Goal: Task Accomplishment & Management: Manage account settings

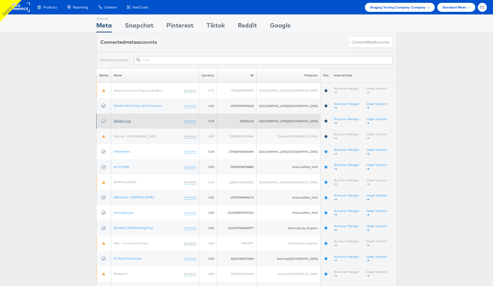
click at [128, 119] on link "Stitcher Live" at bounding box center [122, 121] width 17 height 4
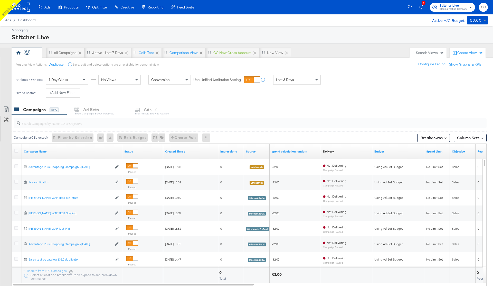
click at [224, 25] on div "Ads / Dashboard Active A/C Budget €0.00" at bounding box center [246, 19] width 493 height 11
click at [67, 123] on input "search" at bounding box center [231, 121] width 423 height 10
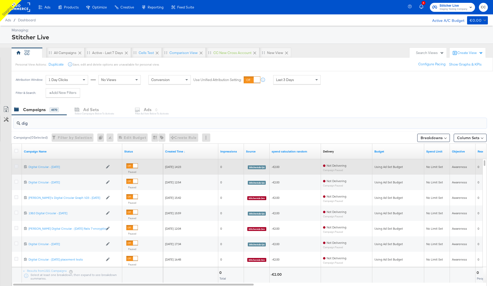
type input "dig"
click at [16, 166] on icon at bounding box center [16, 166] width 4 height 4
click at [0, 0] on input "checkbox" at bounding box center [0, 0] width 0 height 0
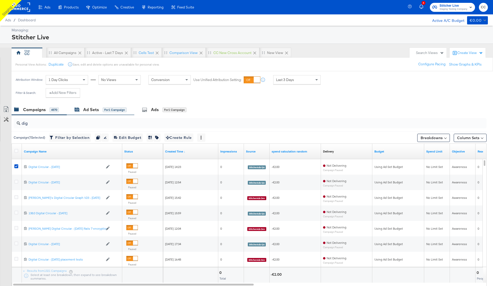
click at [94, 110] on div "Ad Sets" at bounding box center [91, 110] width 16 height 6
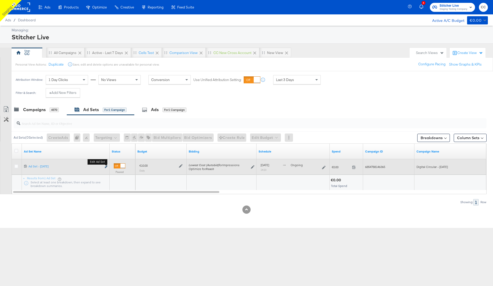
click at [106, 167] on icon "link" at bounding box center [106, 166] width 3 height 3
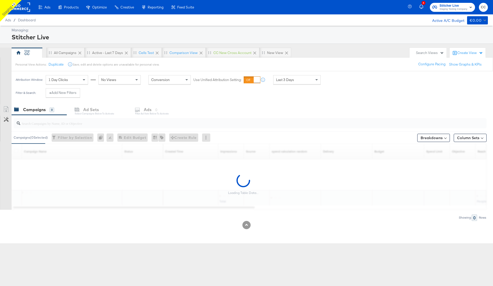
click at [53, 122] on input "search" at bounding box center [231, 121] width 423 height 10
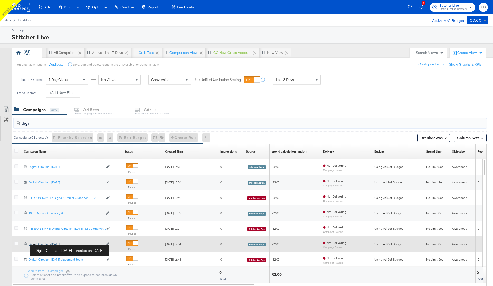
type input "digi"
click at [49, 243] on div "Digital Circular - 09 Sep Digital Circular - 09 Sep" at bounding box center [66, 244] width 75 height 4
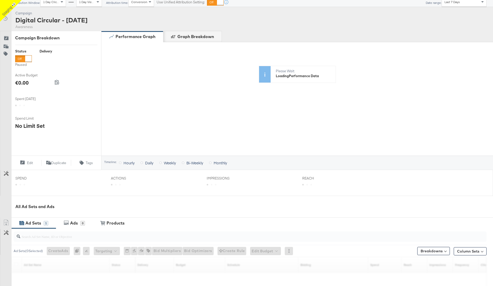
scroll to position [81, 0]
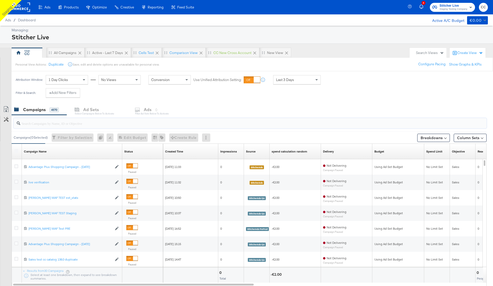
click at [61, 124] on input "search" at bounding box center [231, 121] width 423 height 10
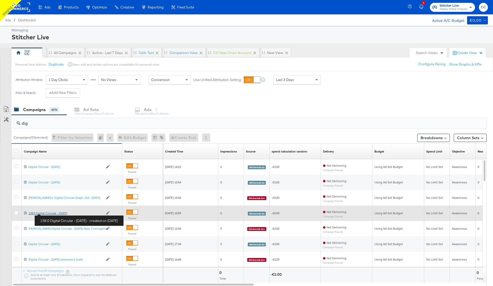
type input "dig"
click at [54, 213] on div "138.0 Digital Circular - 10 Sep 138.0 Digital Circular - 10 Sep" at bounding box center [66, 213] width 75 height 4
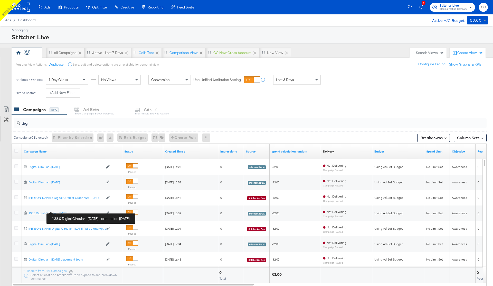
click at [21, 7] on rect at bounding box center [18, 7] width 24 height 9
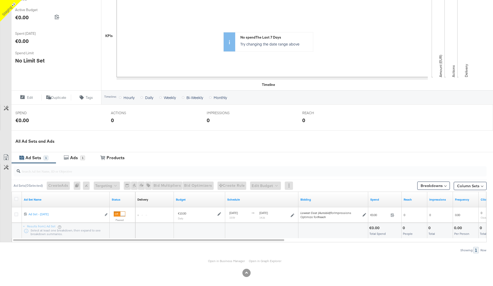
scroll to position [104, 0]
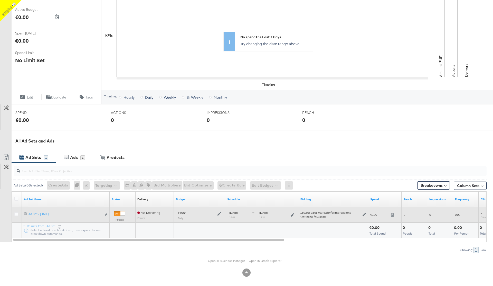
click at [104, 214] on div "Edit ad set" at bounding box center [105, 214] width 6 height 5
click at [105, 213] on icon "link" at bounding box center [106, 214] width 3 height 3
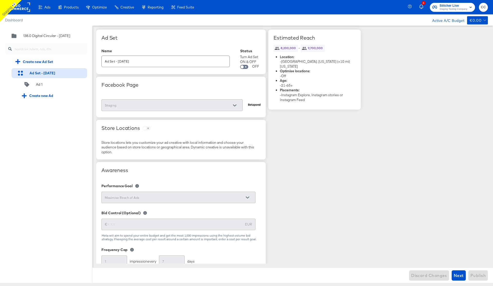
click at [138, 60] on input "Ad Set - 10 Sep" at bounding box center [166, 59] width 128 height 11
drag, startPoint x: 138, startPoint y: 60, endPoint x: 105, endPoint y: 62, distance: 33.7
click at [105, 62] on input "Ad Set - 10 Sep" at bounding box center [166, 59] width 128 height 11
click at [134, 59] on input "Ad Set - 10 Sep" at bounding box center [166, 59] width 128 height 11
drag, startPoint x: 136, startPoint y: 61, endPoint x: 108, endPoint y: 61, distance: 28.0
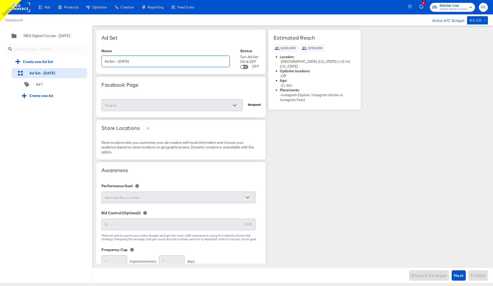
click at [108, 61] on input "Ad Set - 10 Sep" at bounding box center [166, 59] width 128 height 11
click at [142, 63] on input "Ad Set - 10 Sep" at bounding box center [166, 59] width 128 height 11
drag, startPoint x: 133, startPoint y: 63, endPoint x: 105, endPoint y: 61, distance: 28.0
click at [105, 61] on input "Ad Set - 10 Sep" at bounding box center [166, 59] width 128 height 11
click at [143, 62] on input "Ad Set - 10 Sep" at bounding box center [166, 59] width 128 height 11
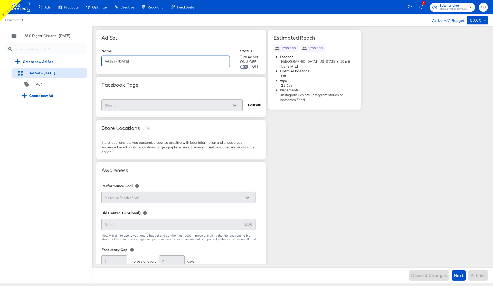
paste input "Ad Set - 10 Sep"
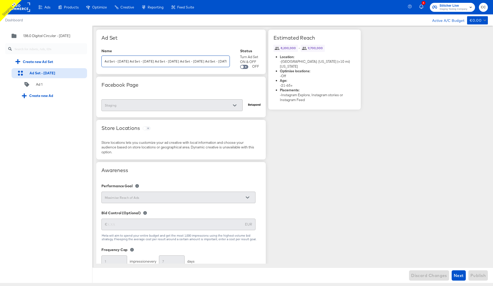
scroll to position [0, 24]
paste input "Ad Set - 10 Sep"
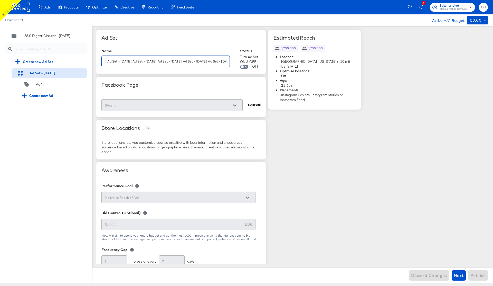
paste input "Ad Set - 10 Sep"
type input "Ad Set - 10 Sep Ad Set - 10 Sep Ad Set - 10 Sep Ad Set - 10 Sep Ad Set - 10 Sep…"
click at [459, 274] on span "Next" at bounding box center [459, 274] width 10 height 7
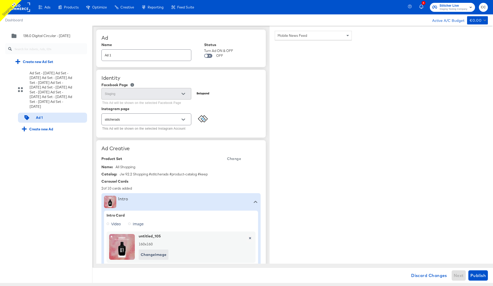
click at [184, 120] on icon "Open" at bounding box center [184, 120] width 4 height 4
click at [161, 138] on li "Page-backed Instagram Account" at bounding box center [146, 140] width 89 height 8
type textarea "x"
type input "Page-backed Instagram Account"
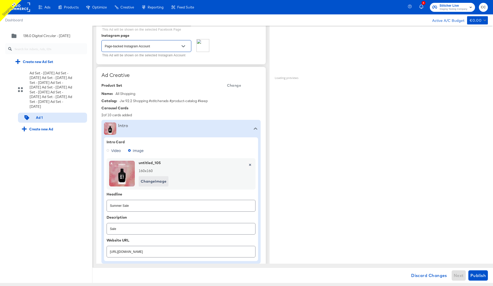
scroll to position [75, 0]
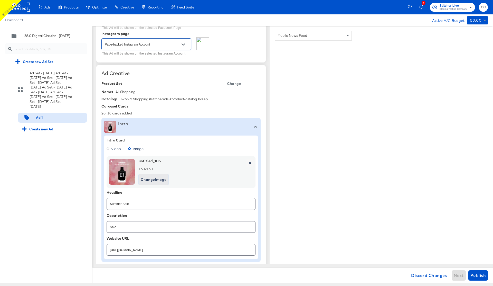
click at [153, 178] on span "Change Image" at bounding box center [154, 179] width 26 height 6
type textarea "x"
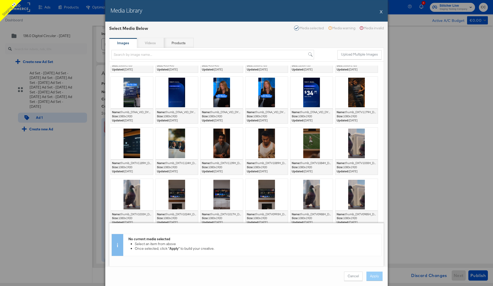
scroll to position [82, 0]
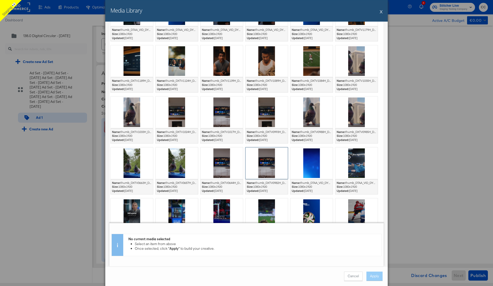
click at [266, 165] on div at bounding box center [266, 163] width 42 height 32
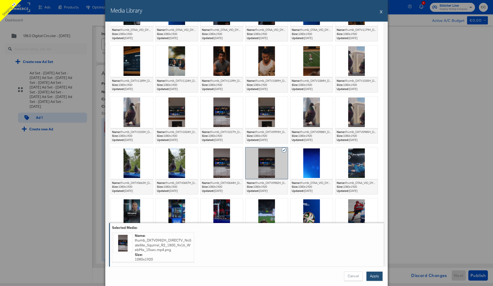
click at [372, 277] on button "Apply" at bounding box center [374, 275] width 16 height 9
type textarea "x"
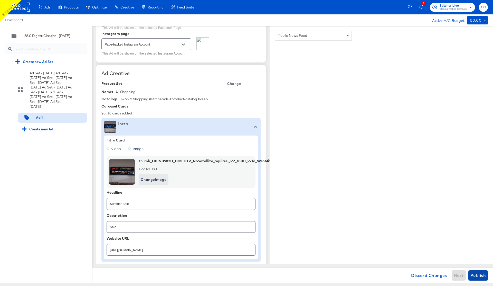
click at [478, 276] on span "Publish" at bounding box center [477, 274] width 15 height 7
type textarea "x"
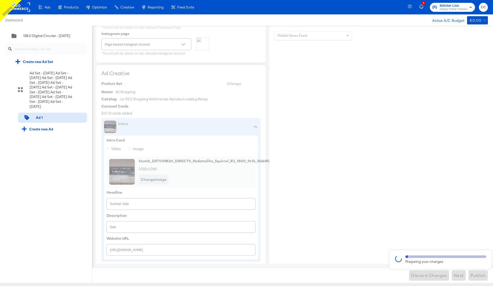
type textarea "x"
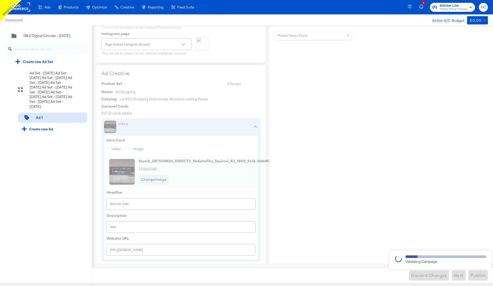
type textarea "x"
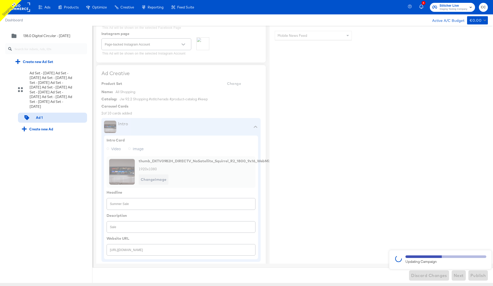
type textarea "x"
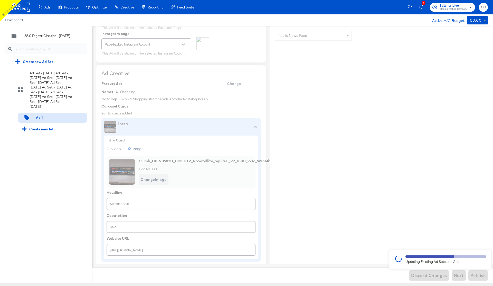
type textarea "x"
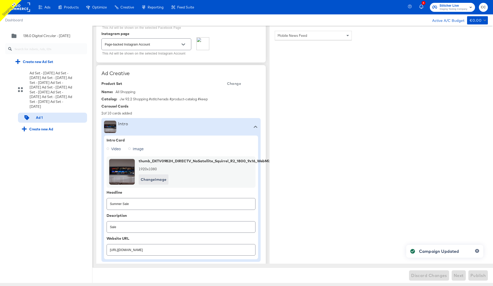
type textarea "x"
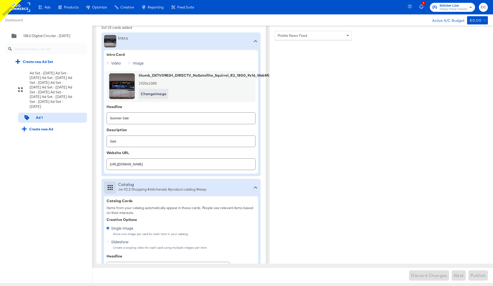
scroll to position [163, 0]
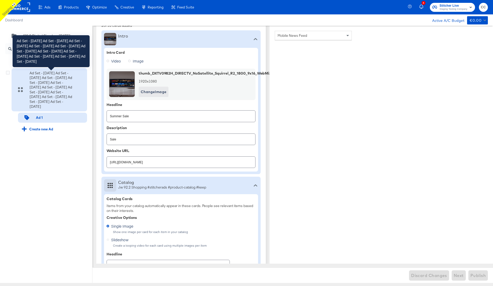
click at [56, 84] on div "Ad Set - 10 Sep Ad Set - 10 Sep Ad Set - 10 Sep Ad Set - 10 Sep Ad Set - 10 Sep…" at bounding box center [51, 90] width 43 height 38
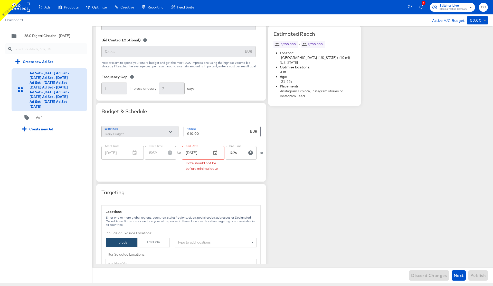
scroll to position [181, 0]
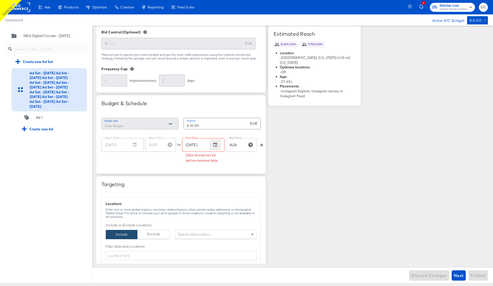
click at [214, 146] on icon "button" at bounding box center [215, 144] width 5 height 5
type input "Sep 19, 2025"
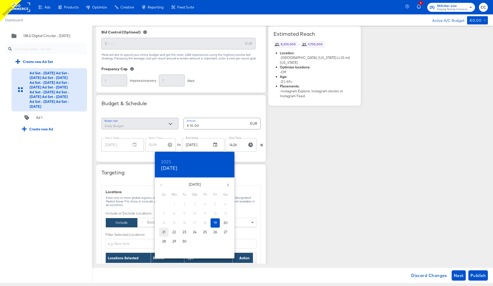
click at [162, 233] on p "21" at bounding box center [163, 231] width 3 height 5
type input "Sep 21, 2025"
click at [305, 166] on div at bounding box center [246, 143] width 493 height 286
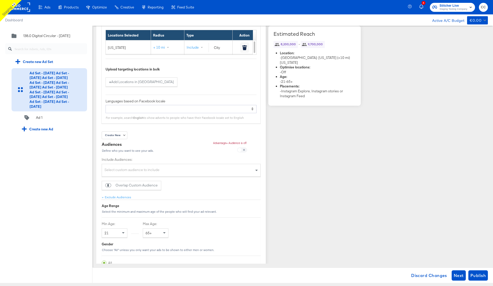
scroll to position [398, 0]
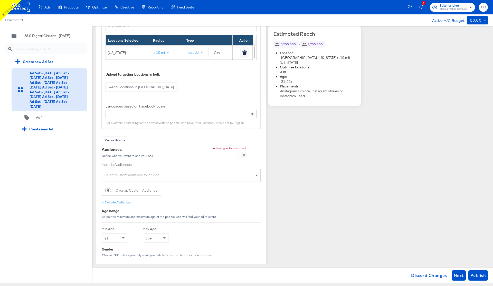
click at [187, 174] on div "Select custom audience to include" at bounding box center [181, 175] width 158 height 11
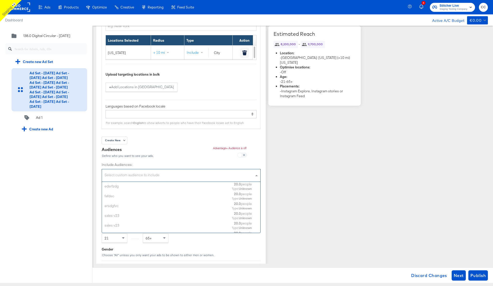
scroll to position [51, 158]
click at [197, 188] on div "edsrfzdg" at bounding box center [167, 186] width 124 height 5
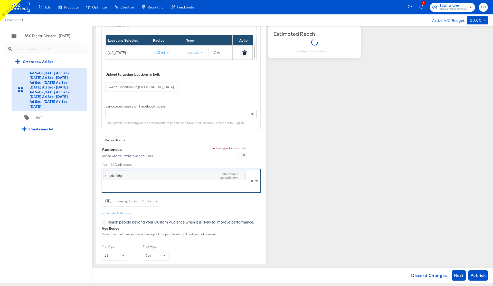
click at [341, 181] on div "Estimated Reach Getting reach estimate..." at bounding box center [314, 138] width 92 height 1012
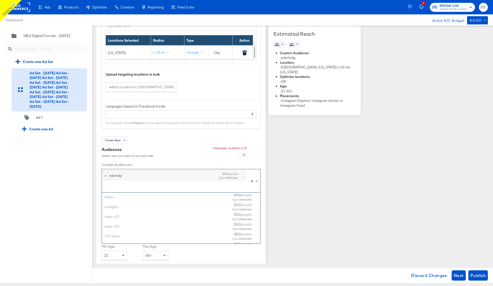
click at [191, 185] on div at bounding box center [174, 187] width 143 height 9
click at [186, 197] on div "fafdsc" at bounding box center [167, 196] width 124 height 5
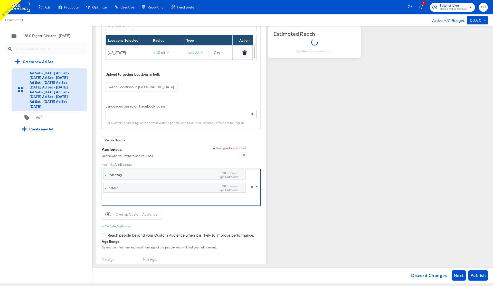
click at [202, 197] on div at bounding box center [174, 200] width 143 height 9
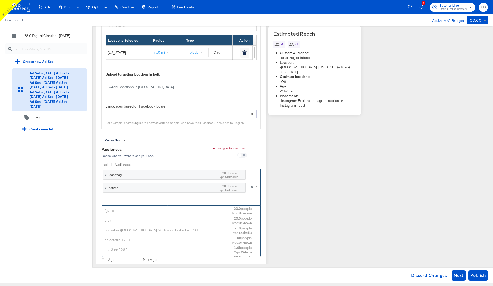
scroll to position [1385, 0]
click at [196, 229] on div "Lookalike (US, 20%) - 'cc lookalike 128.1'" at bounding box center [167, 230] width 124 height 5
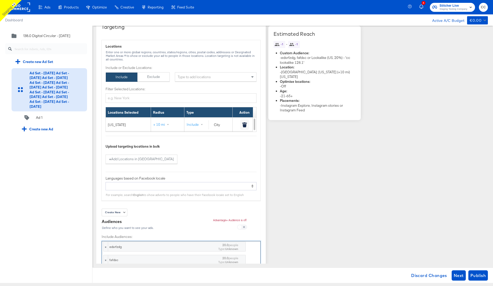
scroll to position [325, 0]
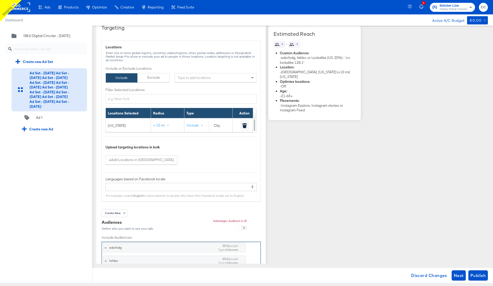
click at [207, 77] on div "× New York" at bounding box center [216, 77] width 82 height 9
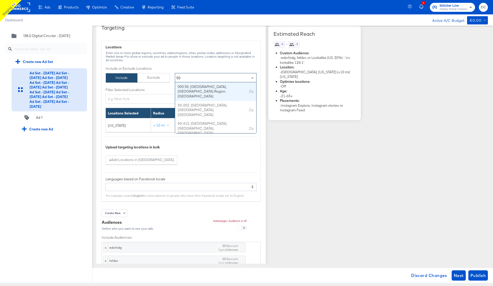
type input "502"
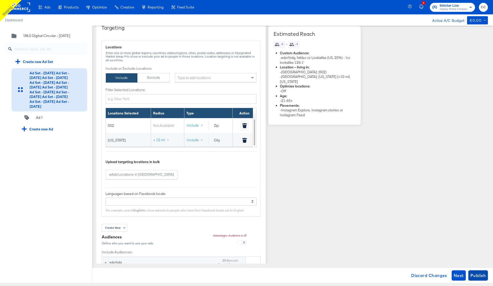
click at [479, 276] on span "Publish" at bounding box center [477, 274] width 15 height 7
click at [200, 79] on div "× New York × 502" at bounding box center [216, 77] width 82 height 9
type input "90210"
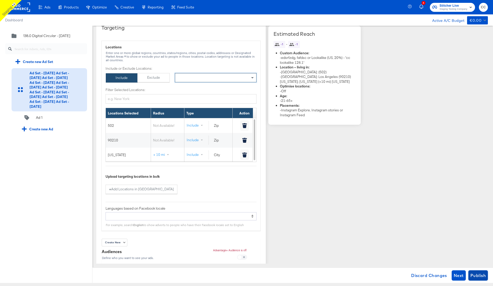
click at [477, 273] on span "Publish" at bounding box center [477, 274] width 15 height 7
click at [211, 78] on div "× New York × 502 × 90210" at bounding box center [216, 77] width 82 height 9
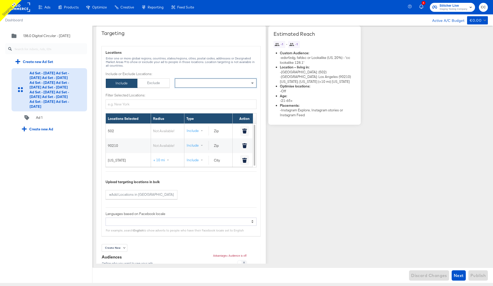
scroll to position [320, 0]
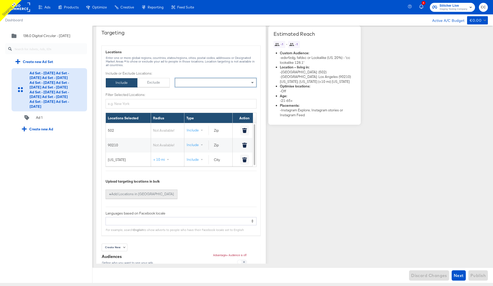
click at [131, 194] on div "Add Locations in Bulk" at bounding box center [142, 193] width 63 height 5
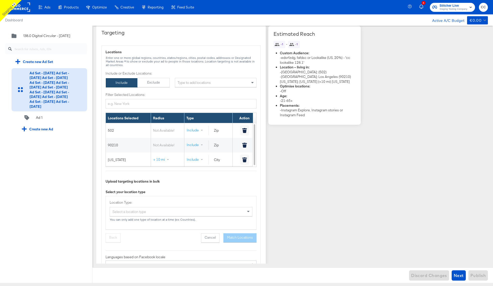
click at [148, 213] on div "Select a location type" at bounding box center [181, 211] width 142 height 9
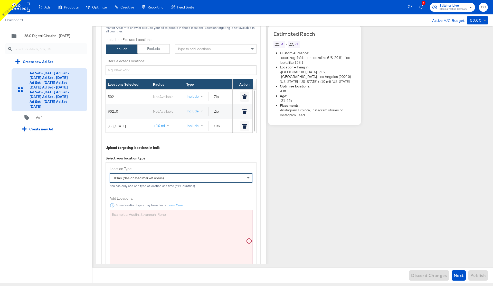
scroll to position [366, 0]
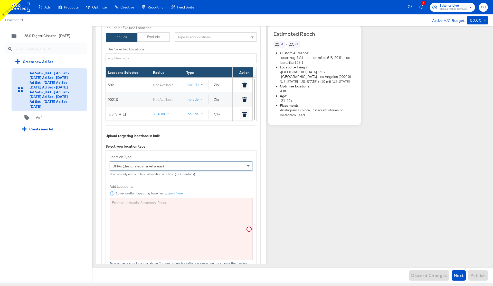
click at [143, 213] on textarea at bounding box center [181, 229] width 143 height 62
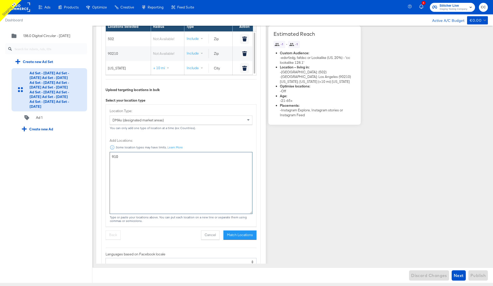
scroll to position [424, 0]
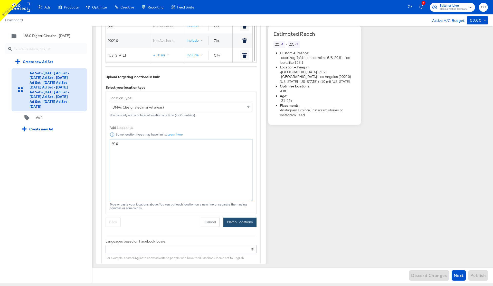
type textarea "910"
click at [238, 220] on button "Match Locations" at bounding box center [239, 221] width 33 height 9
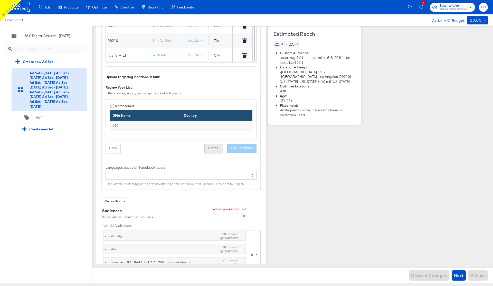
click at [216, 147] on button "Cancel" at bounding box center [213, 148] width 18 height 9
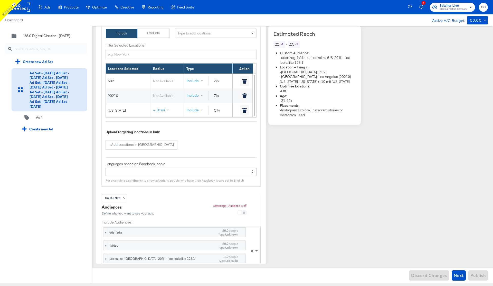
scroll to position [369, 0]
click at [204, 35] on div "× New York × 502 × 90210" at bounding box center [216, 33] width 82 height 9
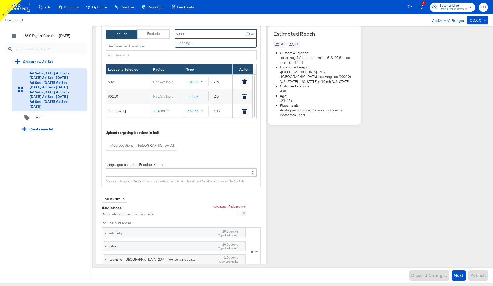
type input "91111"
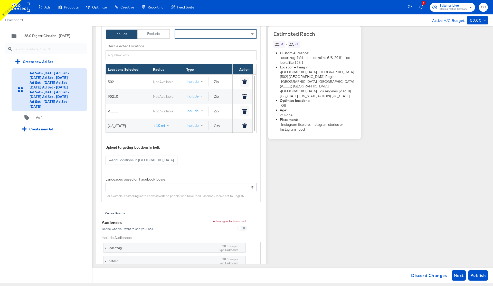
click at [209, 36] on div "× New York × 502 × 90210 × 91111" at bounding box center [216, 33] width 82 height 9
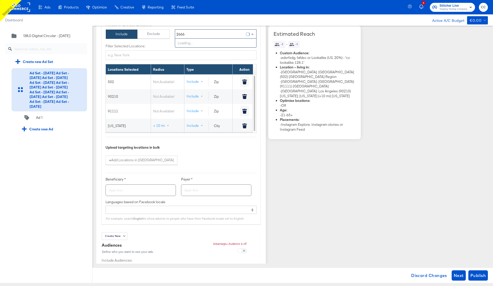
type input "26667"
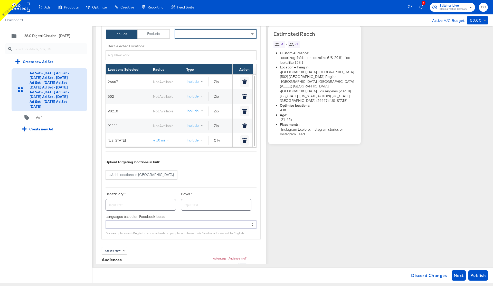
click at [213, 34] on div "× New York × 502 × 90210 × 91111 × 26667" at bounding box center [216, 33] width 82 height 9
type input "78882"
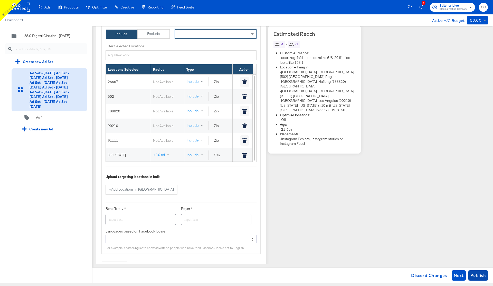
click at [481, 274] on span "Publish" at bounding box center [477, 274] width 15 height 7
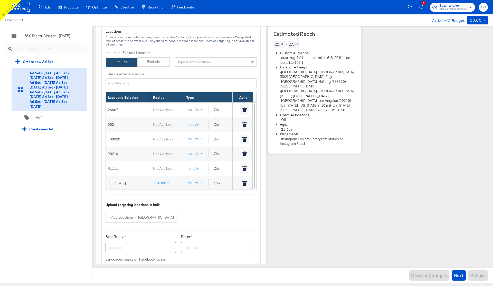
scroll to position [340, 0]
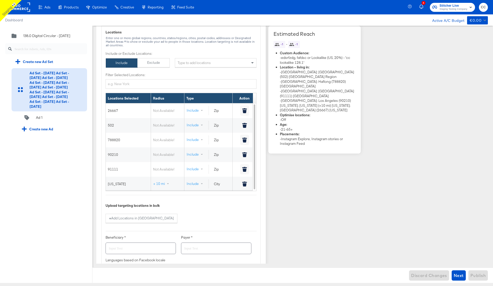
click at [198, 64] on div "× New York × 502 × 90210 × 91111 × 26667 × 788820" at bounding box center [216, 62] width 82 height 9
type input "ireland"
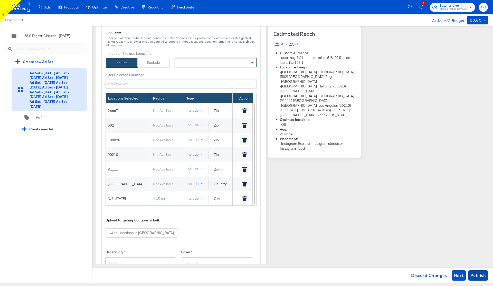
click at [479, 275] on span "Publish" at bounding box center [477, 274] width 15 height 7
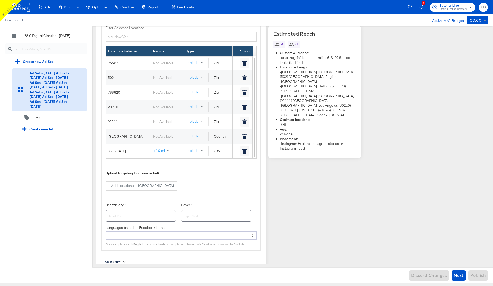
scroll to position [389, 0]
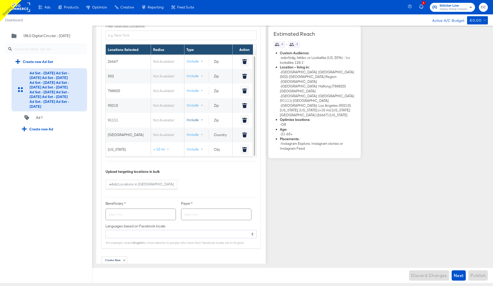
click at [202, 119] on span at bounding box center [202, 120] width 2 height 2
click at [205, 140] on button "Exclude" at bounding box center [203, 140] width 28 height 9
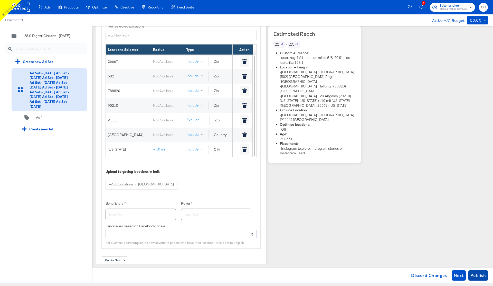
click at [478, 276] on span "Publish" at bounding box center [477, 274] width 15 height 7
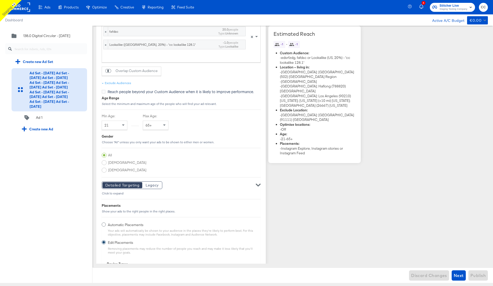
scroll to position [672, 0]
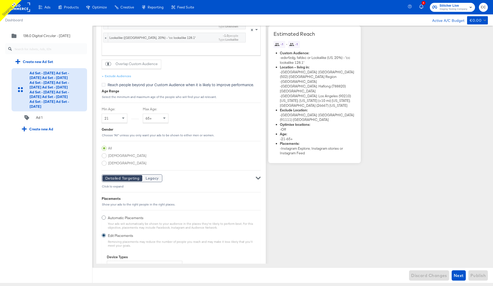
click at [155, 178] on span "Legacy" at bounding box center [152, 177] width 13 height 5
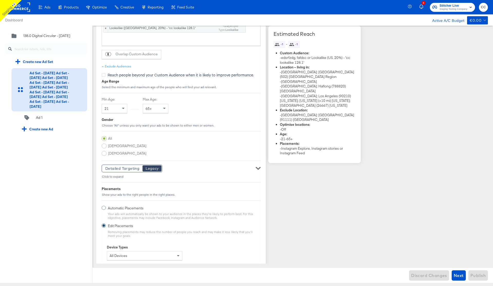
scroll to position [682, 0]
click at [233, 178] on div "Click to expand" at bounding box center [181, 180] width 159 height 12
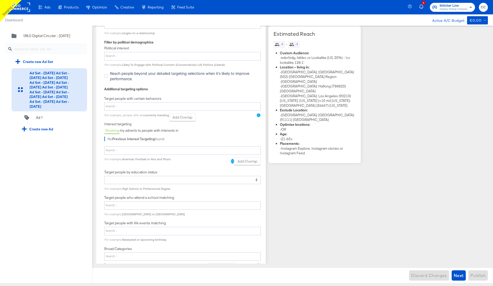
scroll to position [989, 0]
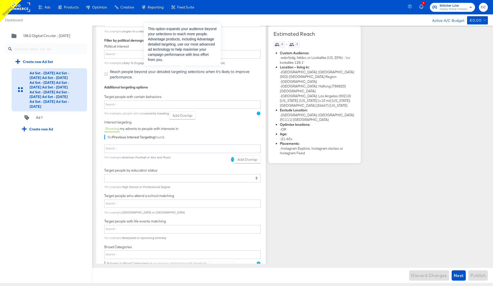
click at [106, 75] on icon at bounding box center [106, 74] width 4 height 4
click at [0, 0] on input "Reach people beyond your detailed targeting selections when it's likely to impr…" at bounding box center [0, 0] width 0 height 0
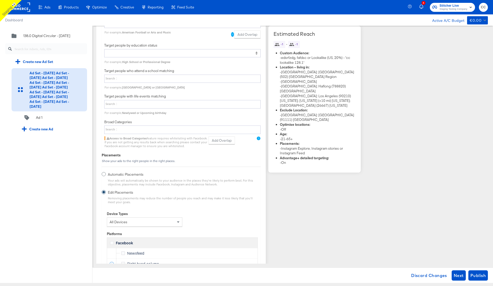
scroll to position [1114, 0]
click at [169, 129] on div at bounding box center [182, 129] width 156 height 8
click at [0, 0] on select at bounding box center [0, 0] width 0 height 0
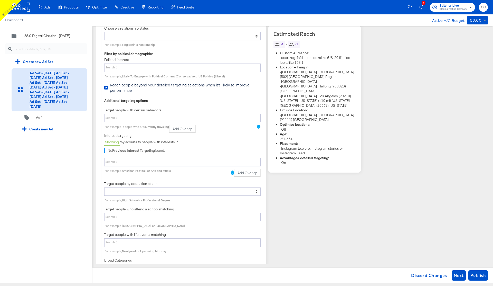
scroll to position [971, 0]
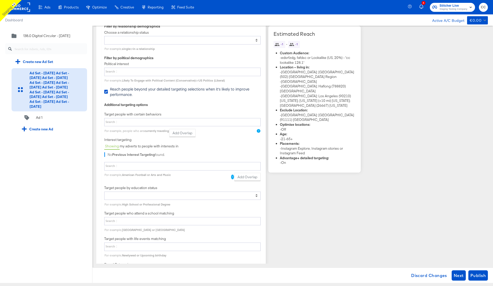
click at [149, 121] on div at bounding box center [182, 122] width 156 height 8
click at [0, 0] on select at bounding box center [0, 0] width 0 height 0
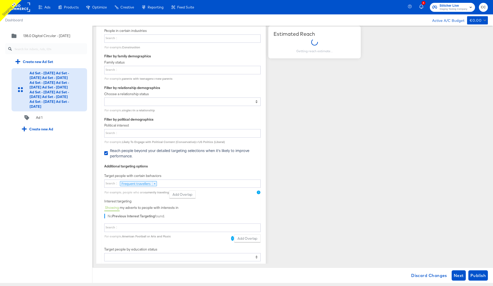
scroll to position [909, 0]
click at [481, 279] on button "Publish" at bounding box center [478, 275] width 20 height 10
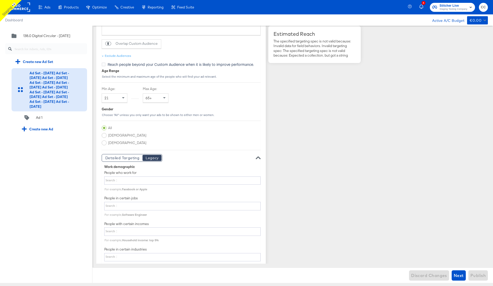
scroll to position [692, 0]
click at [124, 98] on span at bounding box center [123, 98] width 3 height 2
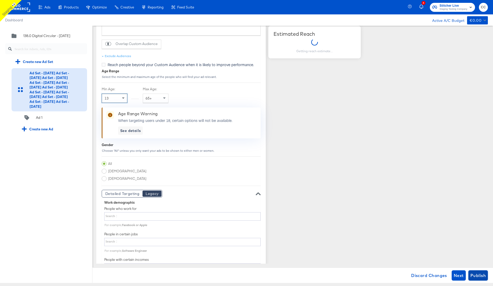
click at [473, 272] on span "Publish" at bounding box center [477, 274] width 15 height 7
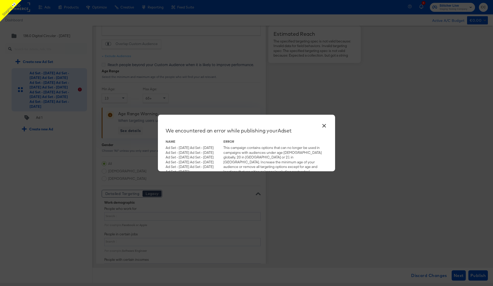
click at [325, 125] on button "×" at bounding box center [323, 124] width 9 height 9
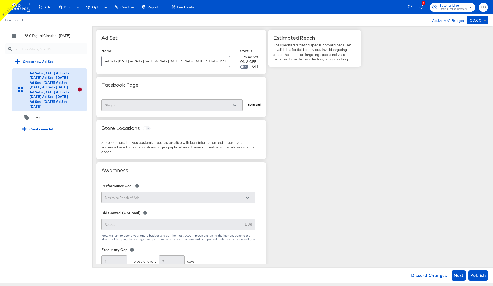
click at [136, 61] on input "Ad Set - 10 Sep Ad Set - 10 Sep Ad Set - 10 Sep Ad Set - 10 Sep Ad Set - 10 Sep…" at bounding box center [166, 59] width 128 height 11
type input "ad set test"
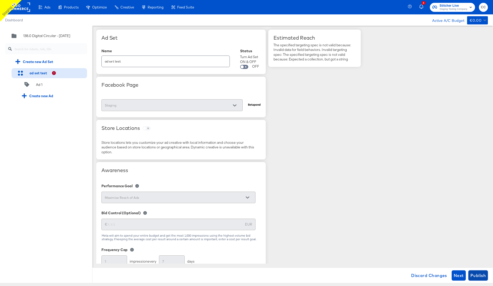
click at [477, 275] on span "Publish" at bounding box center [477, 274] width 15 height 7
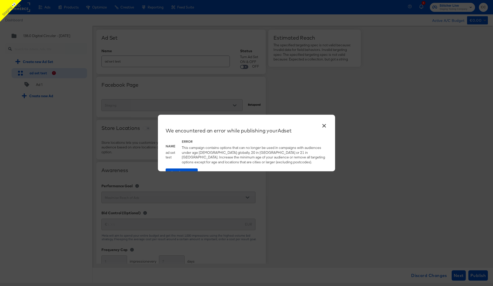
click at [325, 125] on button "×" at bounding box center [323, 124] width 9 height 9
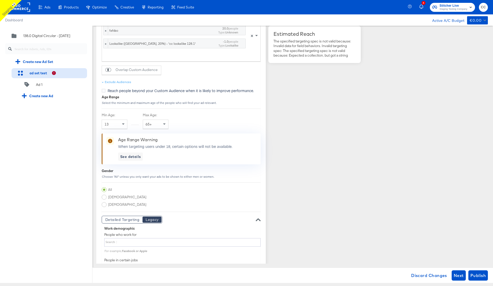
scroll to position [714, 0]
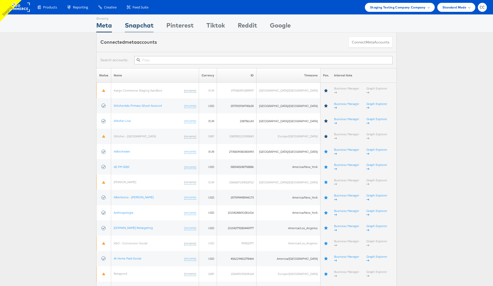
click at [141, 26] on div "Snapchat" at bounding box center [139, 27] width 29 height 12
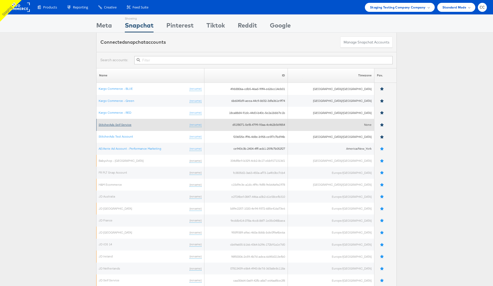
click at [122, 125] on link "StitcherAds Self Service" at bounding box center [115, 124] width 33 height 4
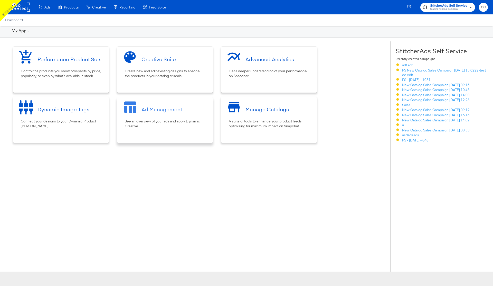
click at [163, 125] on div "See an overview of your ads and apply Dynamic Creative." at bounding box center [165, 124] width 80 height 10
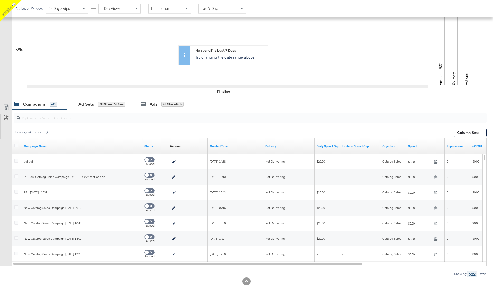
scroll to position [136, 0]
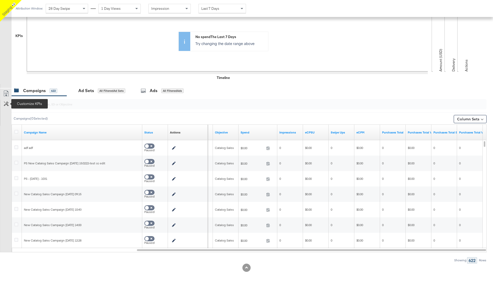
click at [5, 103] on icon at bounding box center [6, 103] width 5 height 5
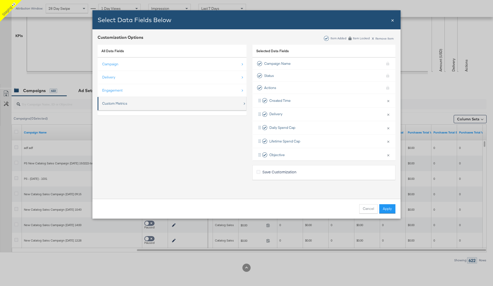
click at [137, 102] on div "Custom Metrics" at bounding box center [172, 103] width 140 height 11
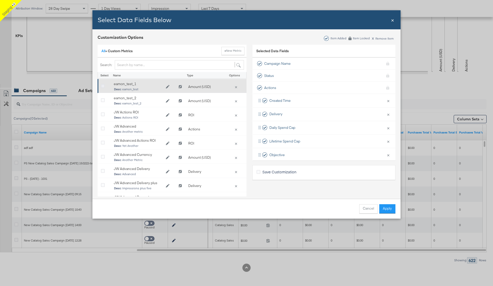
click at [103, 85] on icon "Bulk Add Locations Modal" at bounding box center [103, 86] width 4 height 4
click at [0, 0] on input "Bulk Add Locations Modal" at bounding box center [0, 0] width 0 height 0
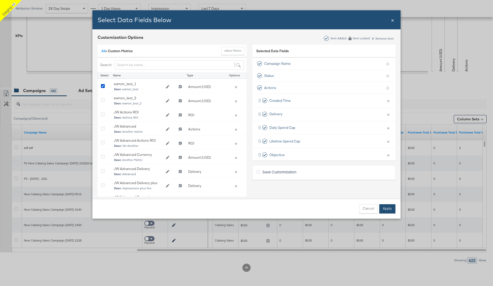
click at [390, 210] on button "Apply" at bounding box center [387, 208] width 16 height 9
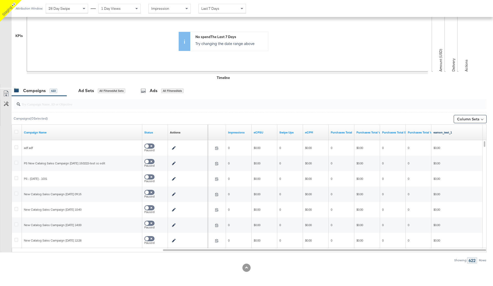
click at [446, 133] on link "eamon_test_1" at bounding box center [456, 132] width 47 height 4
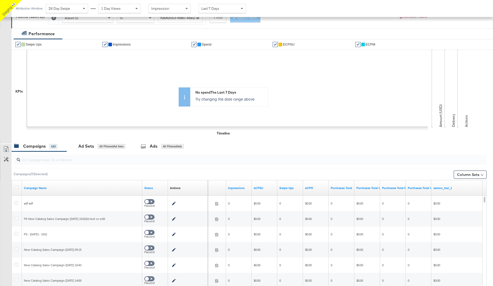
scroll to position [0, 0]
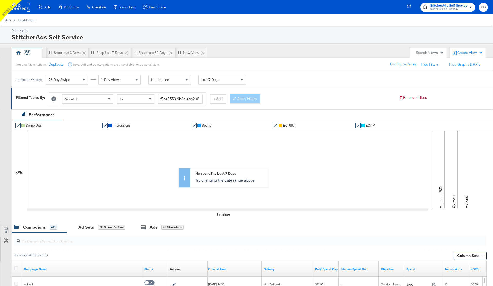
click at [24, 5] on rect at bounding box center [18, 7] width 24 height 9
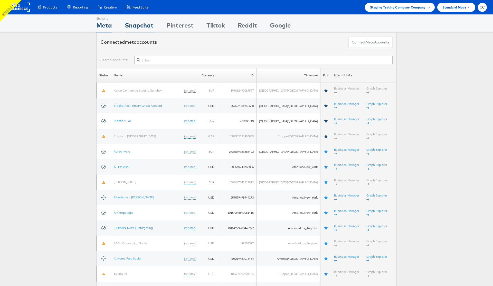
click at [141, 24] on div "Snapchat" at bounding box center [139, 27] width 29 height 12
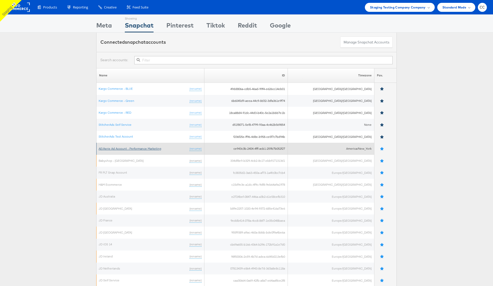
click at [122, 148] on link "AE/Aerie Ad Account - Performance Marketing" at bounding box center [130, 148] width 63 height 4
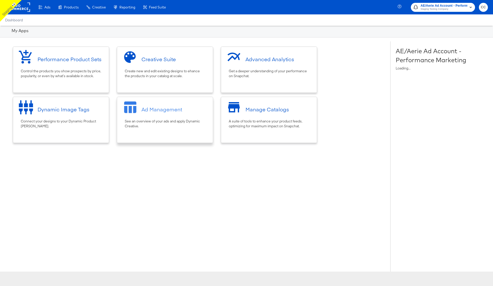
click at [167, 119] on div "See an overview of your ads and apply Dynamic Creative." at bounding box center [165, 124] width 80 height 10
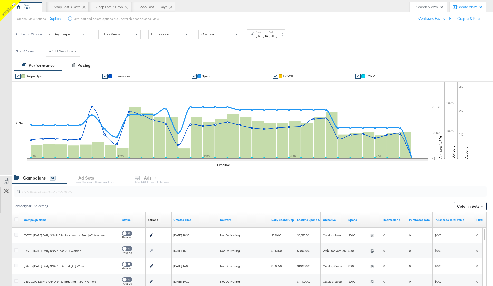
scroll to position [52, 0]
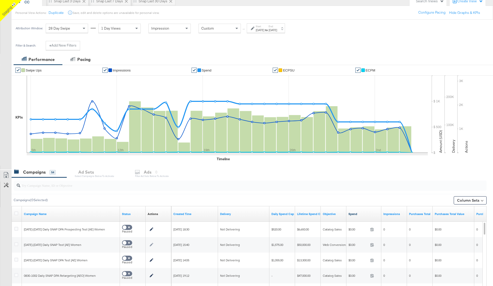
click at [354, 213] on link "Spend" at bounding box center [363, 214] width 31 height 4
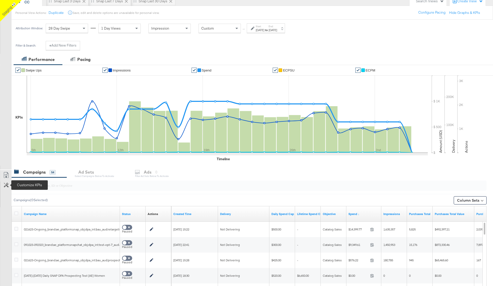
click at [8, 185] on icon at bounding box center [6, 184] width 5 height 5
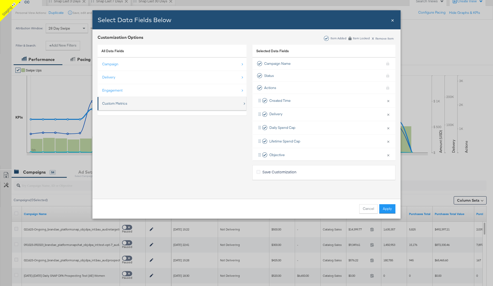
click at [182, 102] on div "Custom Metrics" at bounding box center [172, 103] width 140 height 11
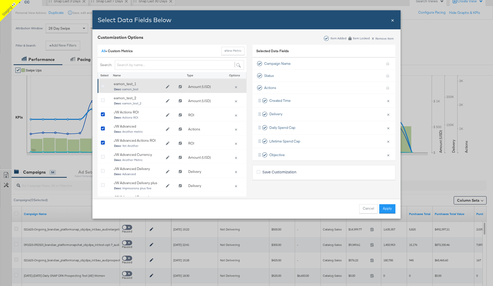
click at [102, 85] on icon "Bulk Add Locations Modal" at bounding box center [103, 86] width 4 height 4
click at [0, 0] on input "Bulk Add Locations Modal" at bounding box center [0, 0] width 0 height 0
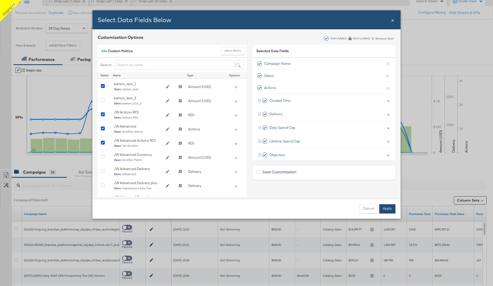
click at [385, 207] on button "Apply" at bounding box center [387, 208] width 16 height 9
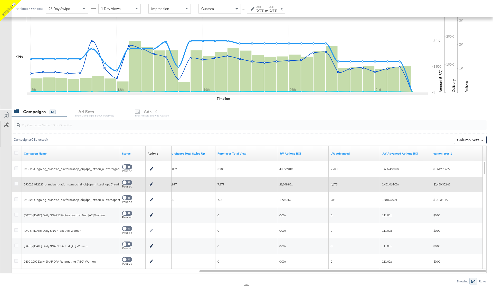
scroll to position [113, 0]
click at [445, 153] on link "eamon_test_1" at bounding box center [456, 152] width 47 height 4
click at [447, 152] on link "eamon_test_1" at bounding box center [456, 152] width 47 height 4
